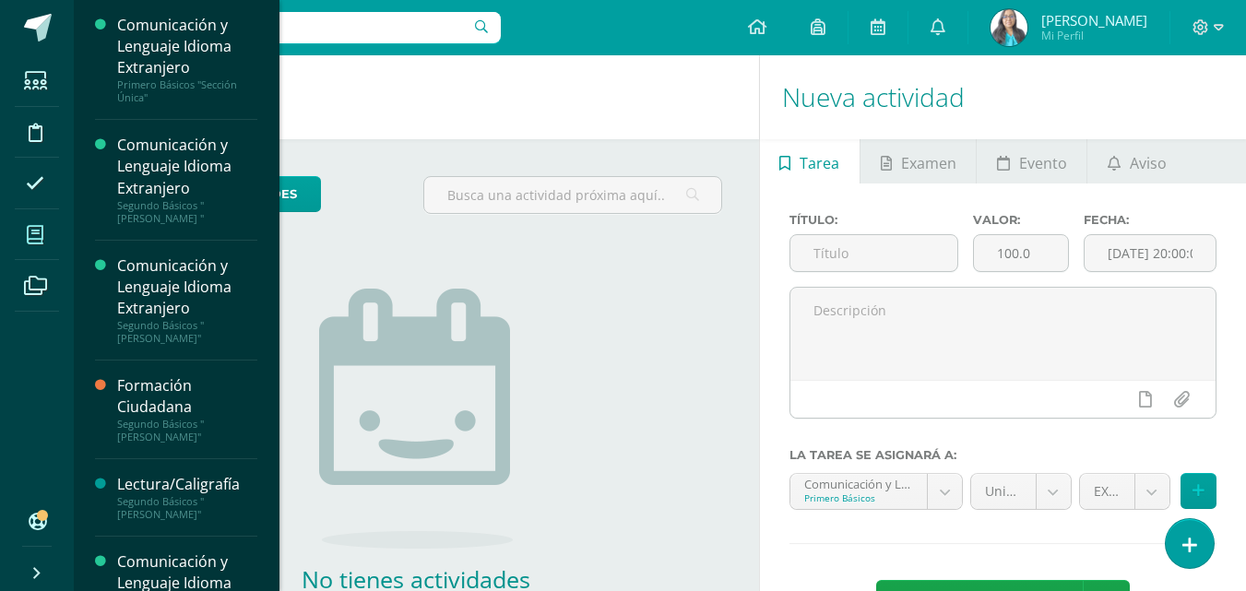
click at [35, 230] on icon at bounding box center [35, 235] width 17 height 18
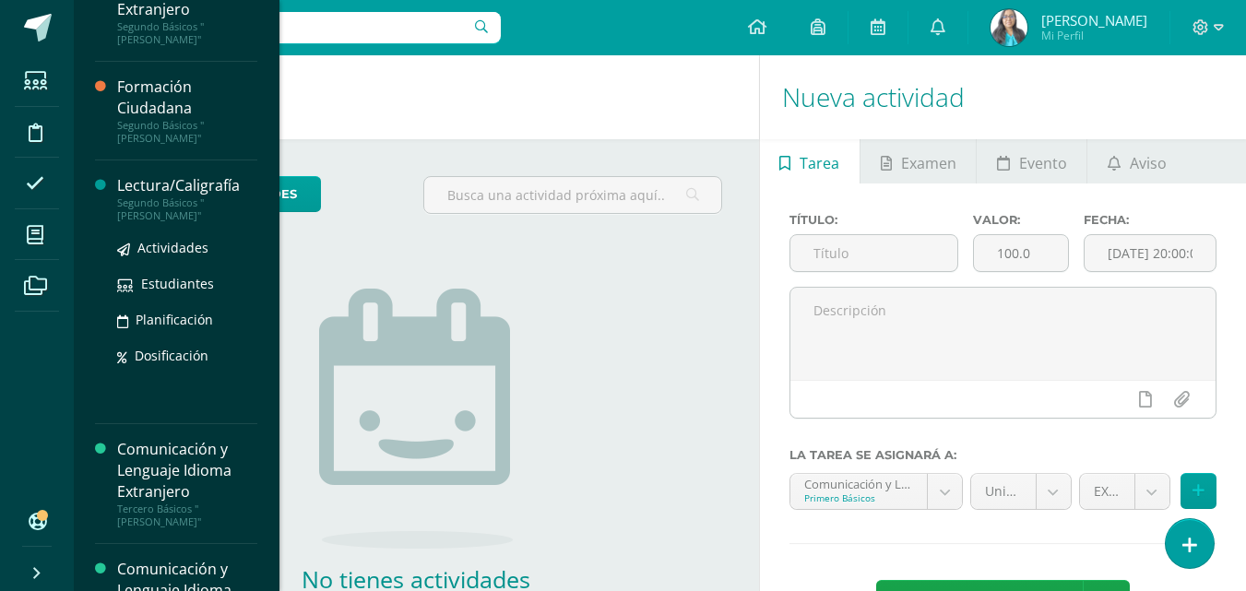
scroll to position [300, 0]
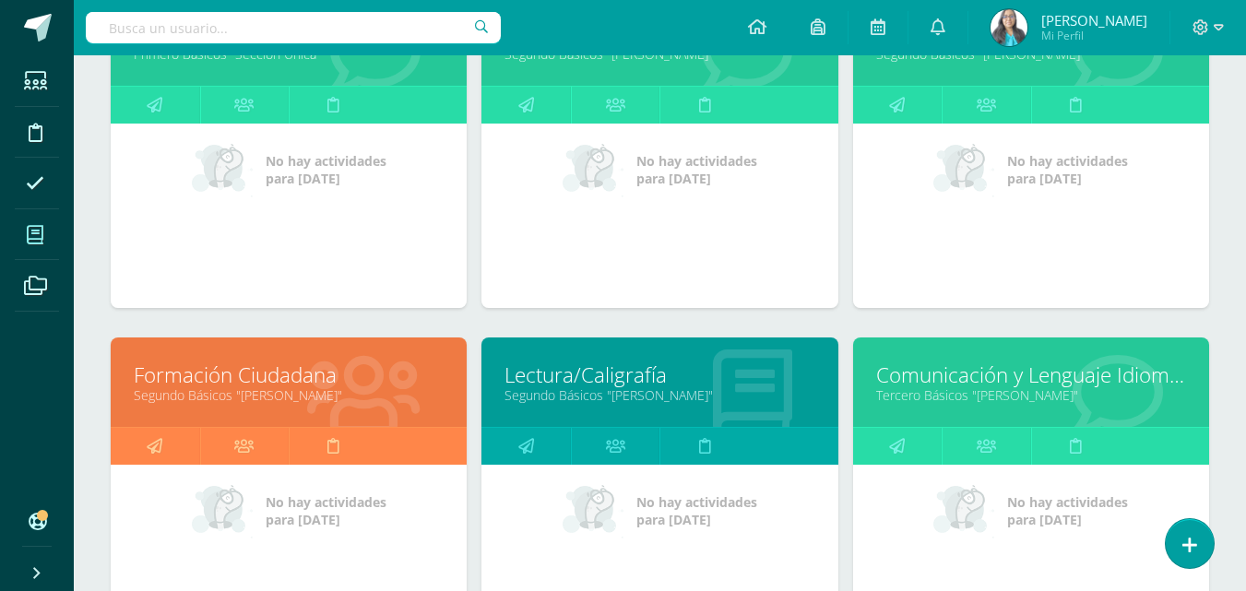
scroll to position [369, 0]
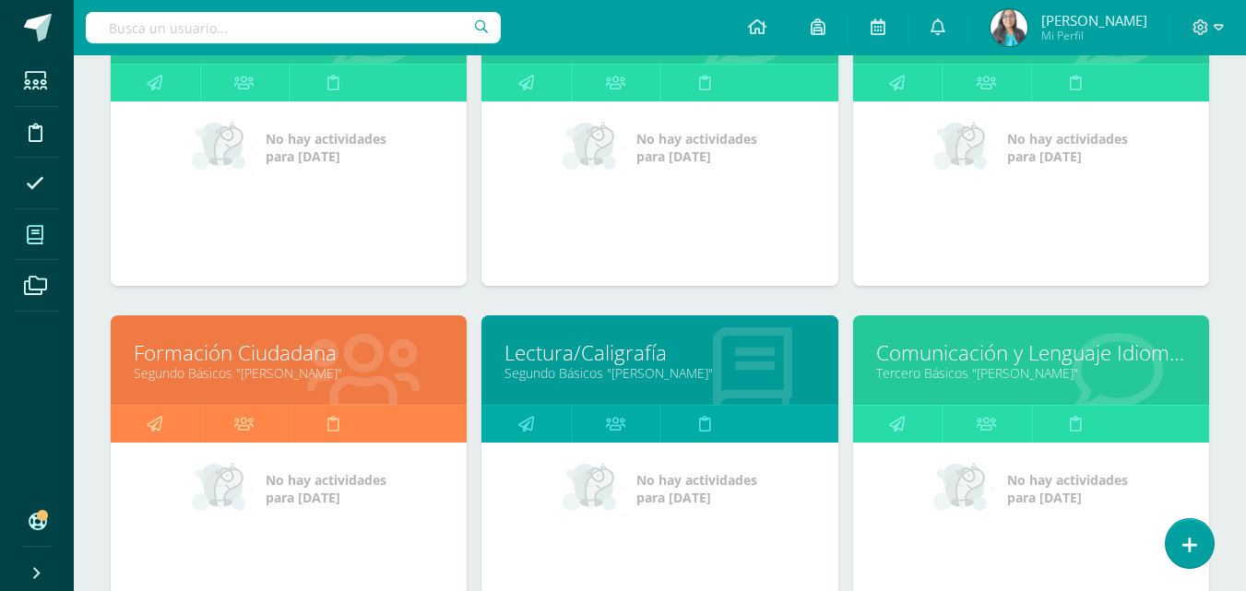
click at [970, 365] on link "Tercero Básicos "[PERSON_NAME]"" at bounding box center [1031, 373] width 310 height 18
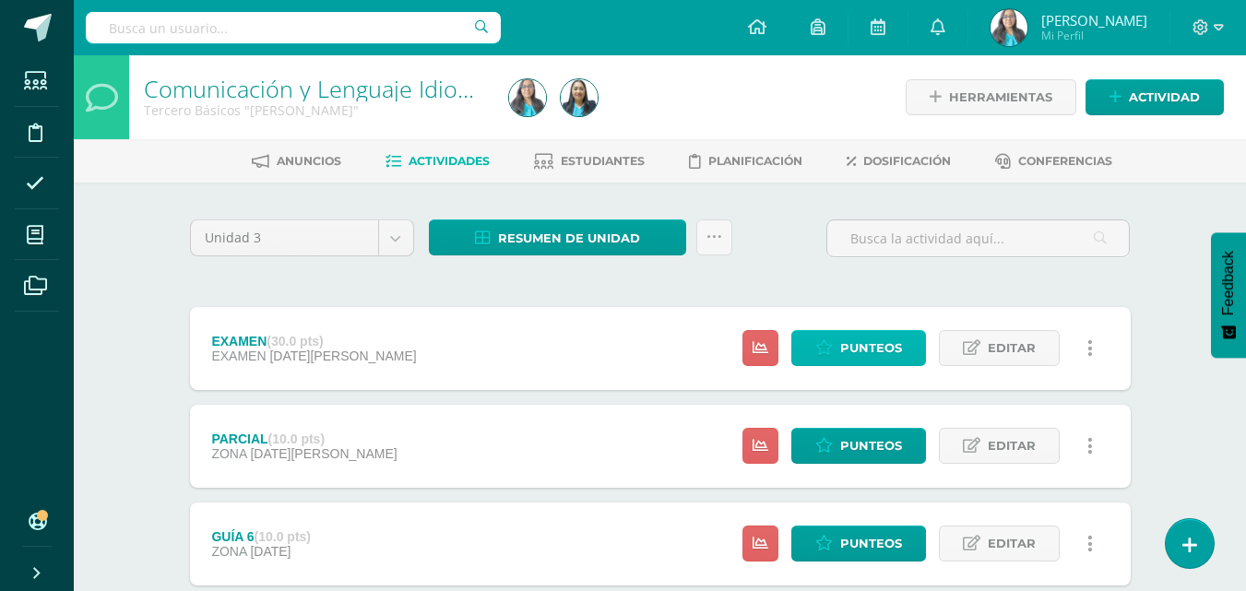
click at [861, 350] on span "Punteos" at bounding box center [871, 348] width 62 height 34
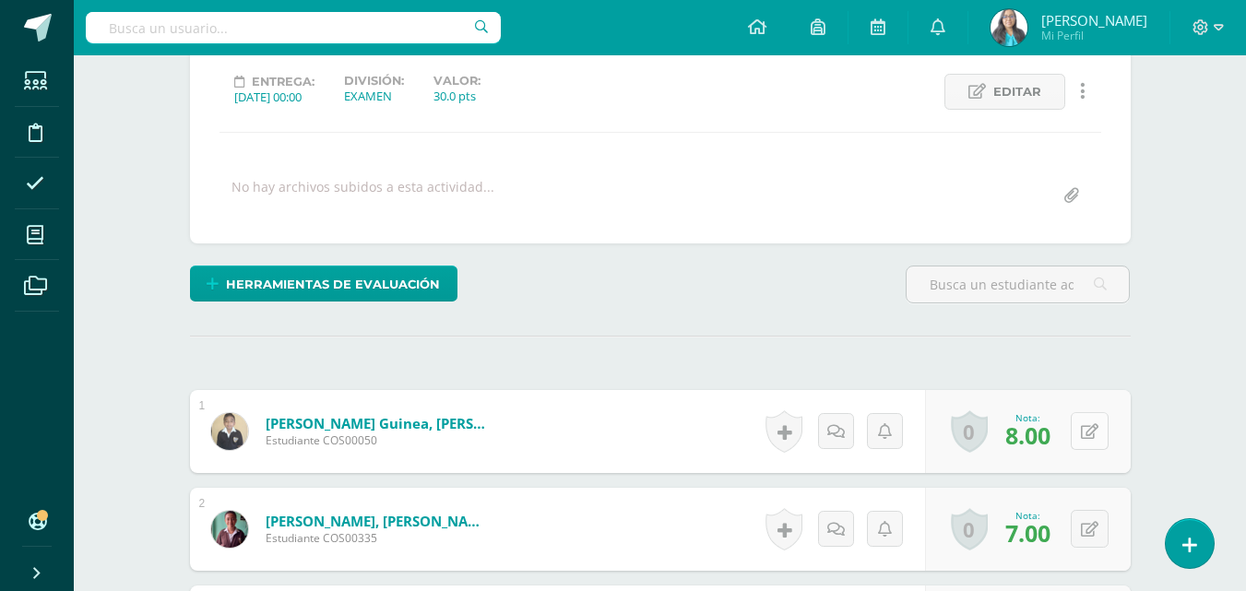
scroll to position [252, 0]
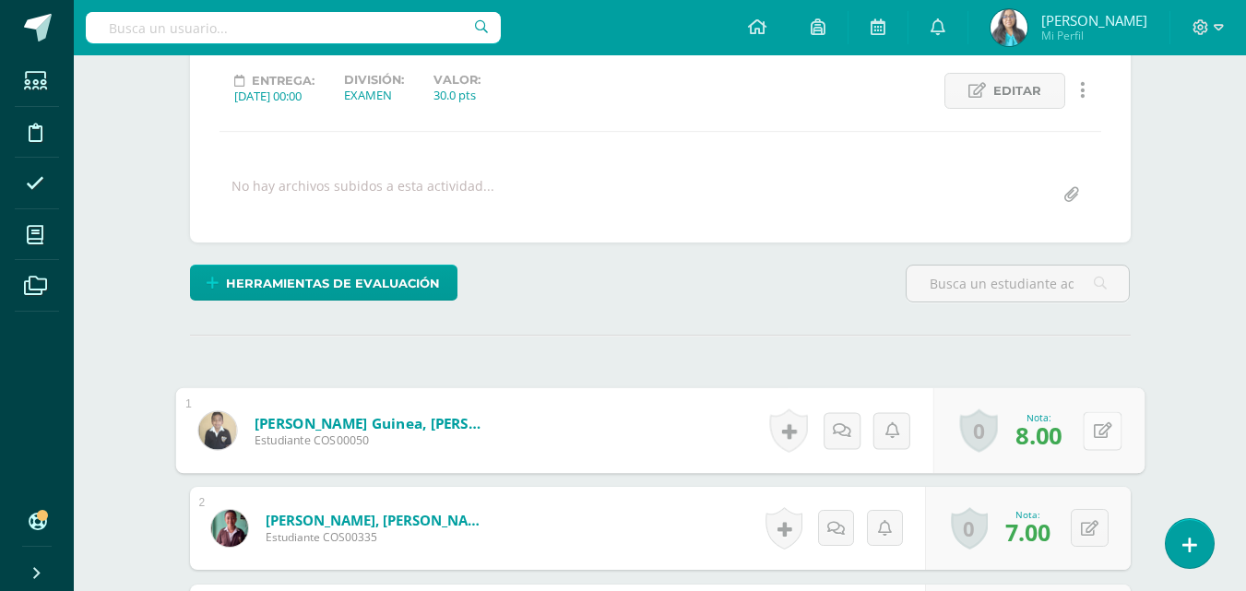
click at [1094, 432] on icon at bounding box center [1102, 430] width 18 height 16
type input "9"
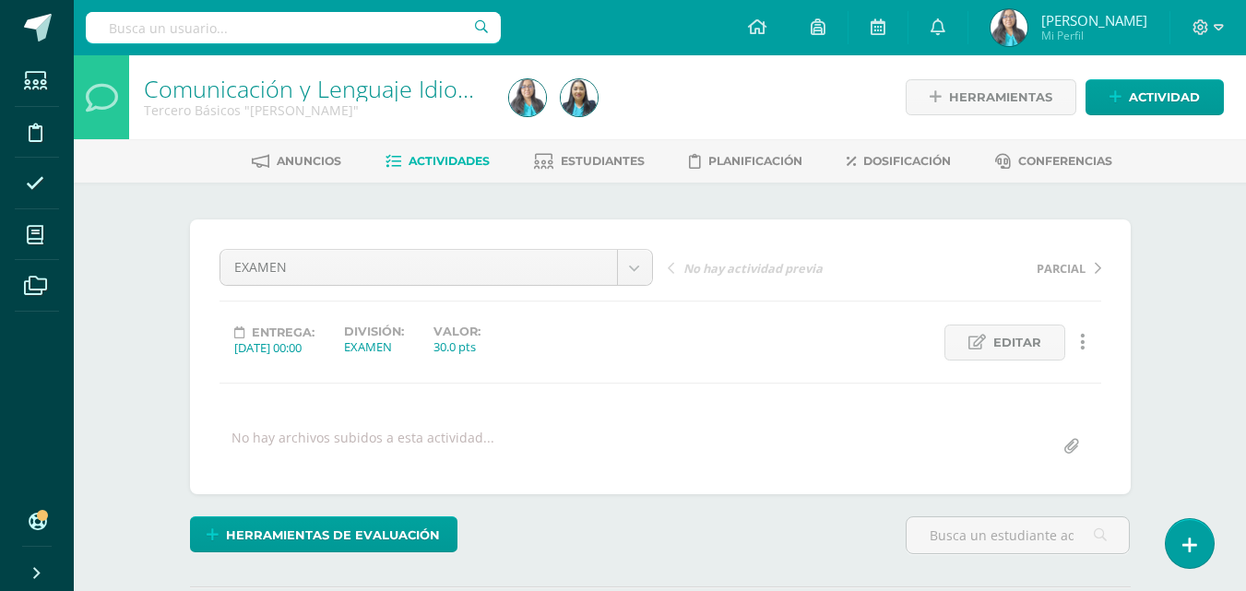
scroll to position [1, 0]
click at [411, 178] on div "Anuncios Actividades Estudiantes Planificación Dosificación Conferencias" at bounding box center [682, 159] width 1216 height 43
click at [416, 168] on link "Actividades" at bounding box center [437, 161] width 104 height 30
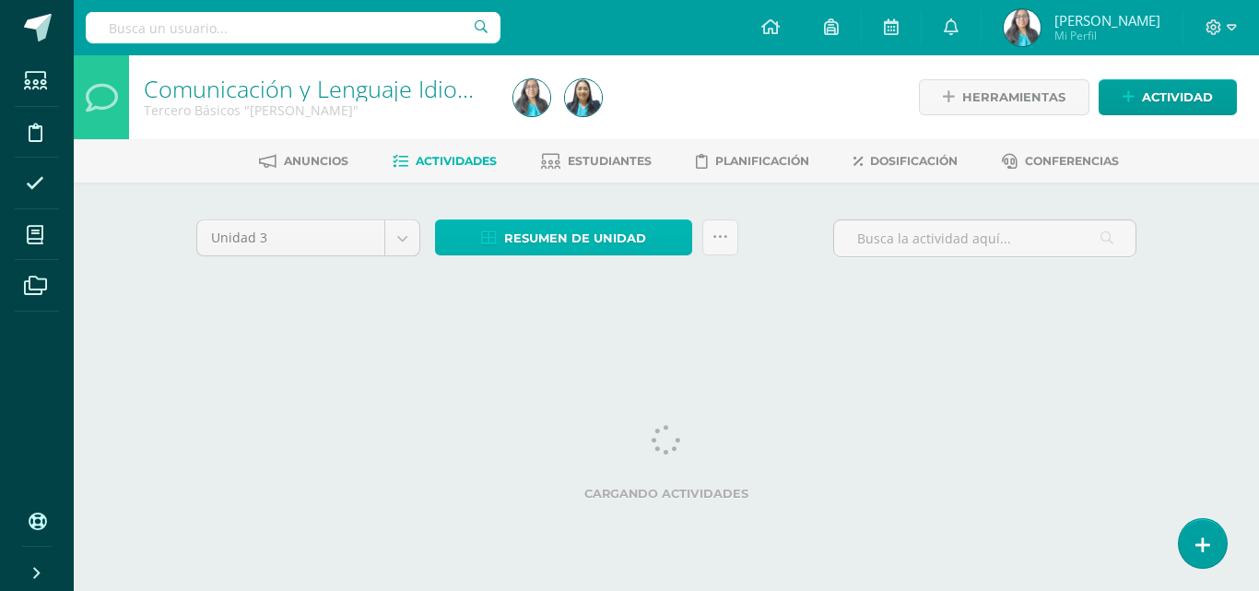
click at [552, 242] on span "Resumen de unidad" at bounding box center [575, 238] width 142 height 34
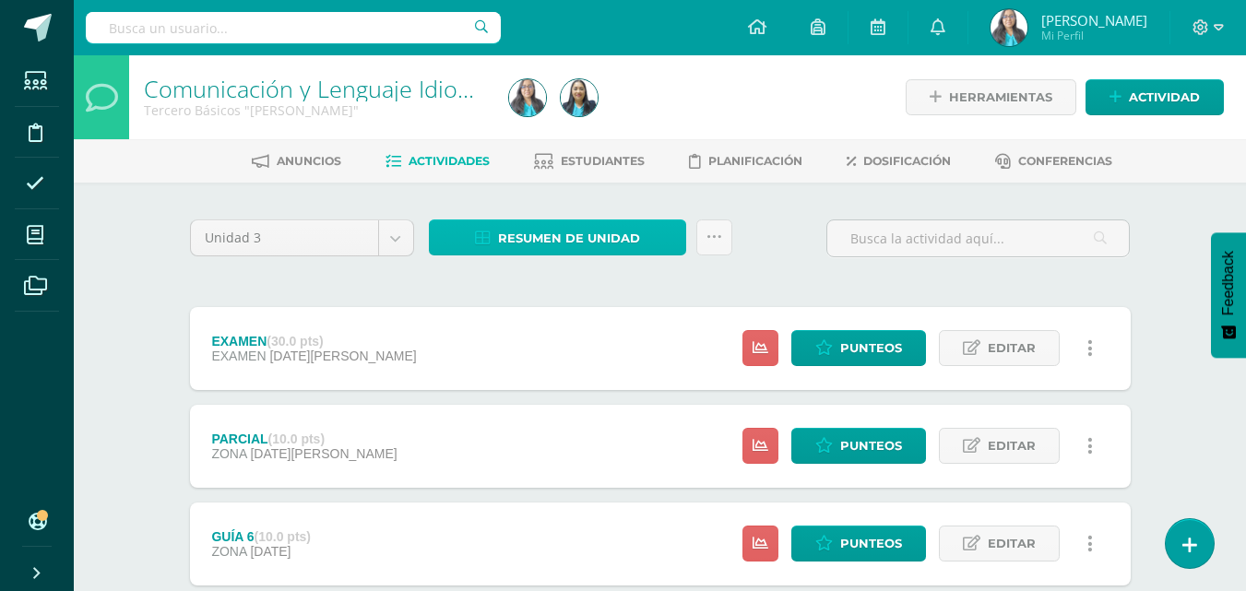
click at [603, 242] on span "Resumen de unidad" at bounding box center [569, 238] width 142 height 34
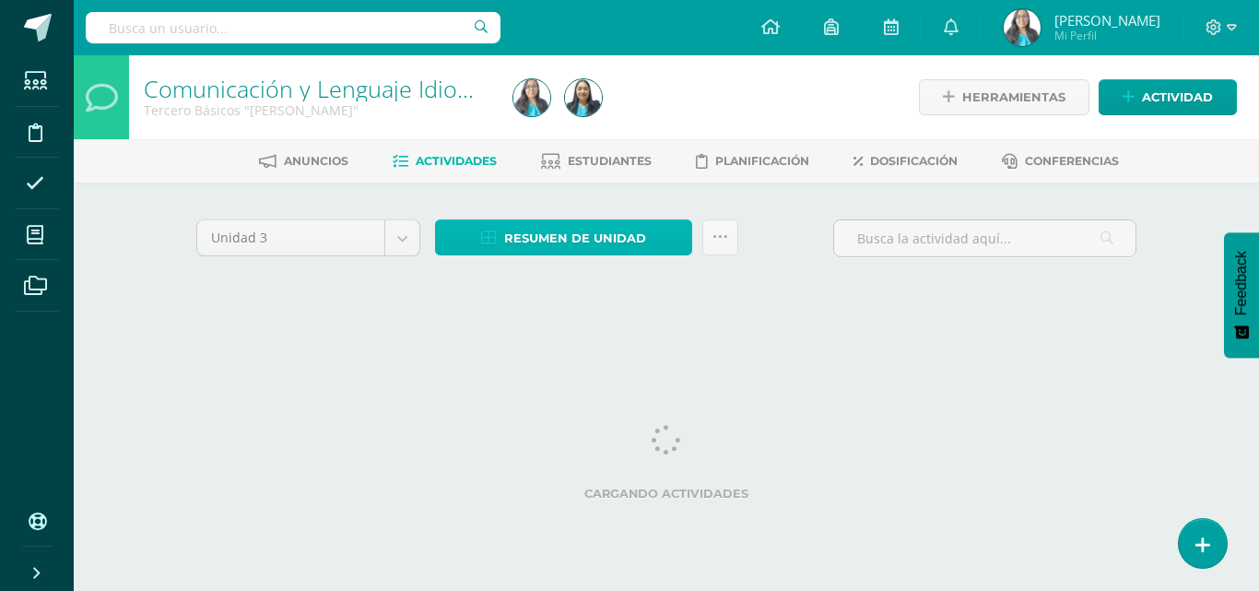
click at [581, 231] on span "Resumen de unidad" at bounding box center [575, 238] width 142 height 34
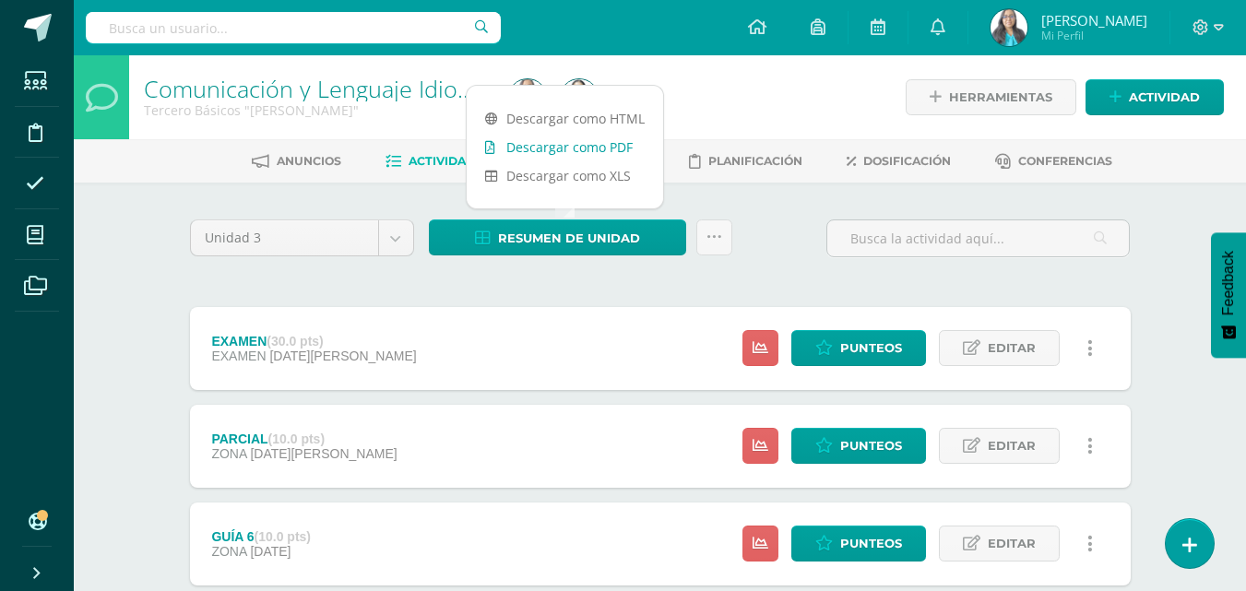
click at [577, 147] on link "Descargar como PDF" at bounding box center [565, 147] width 196 height 29
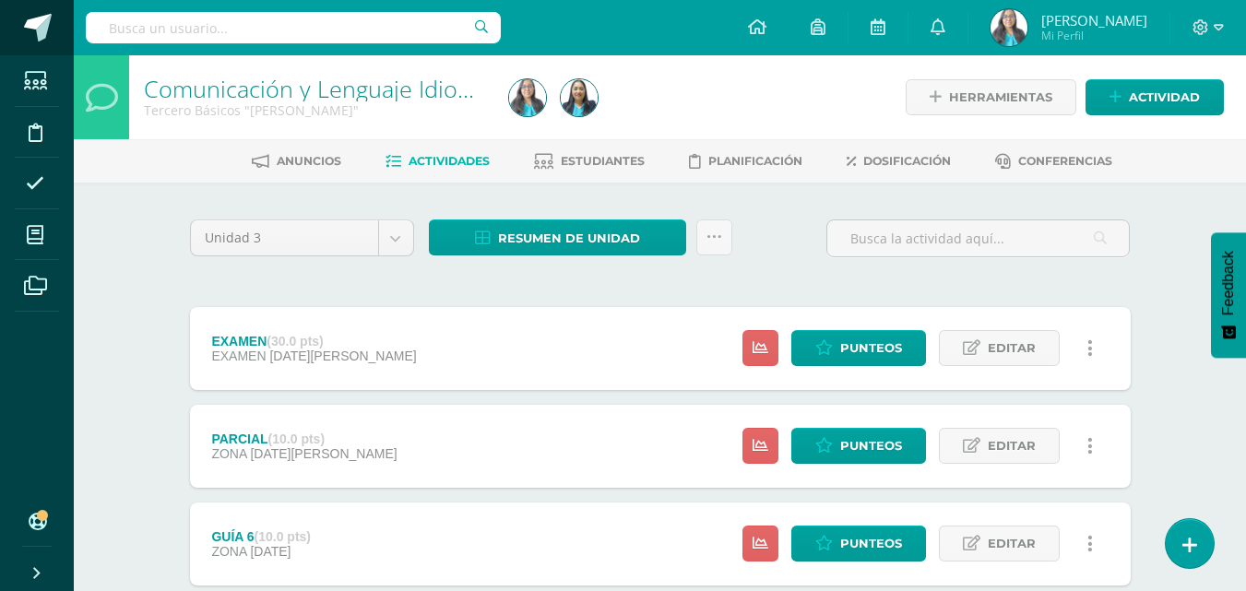
click at [34, 16] on span at bounding box center [38, 28] width 28 height 28
